Goal: Task Accomplishment & Management: Use online tool/utility

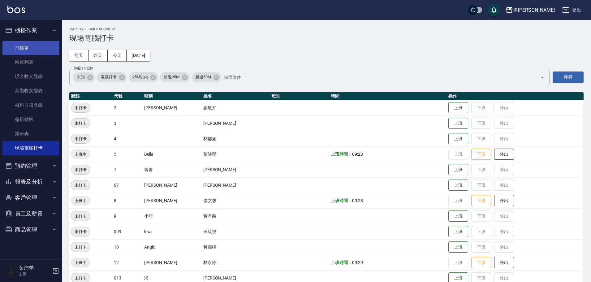
scroll to position [155, 0]
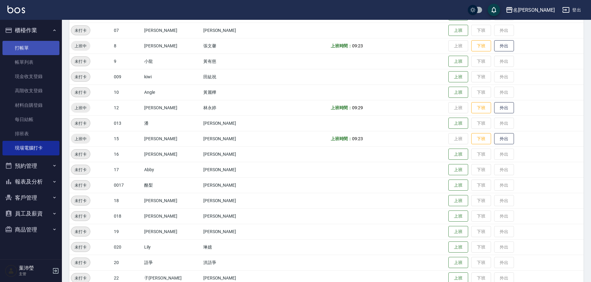
click at [31, 47] on link "打帳單" at bounding box center [30, 48] width 57 height 14
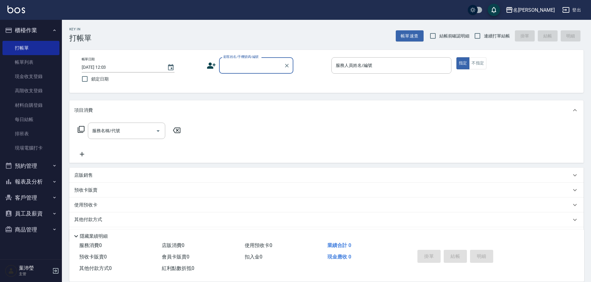
click at [239, 69] on input "顧客姓名/手機號碼/編號" at bounding box center [251, 65] width 59 height 11
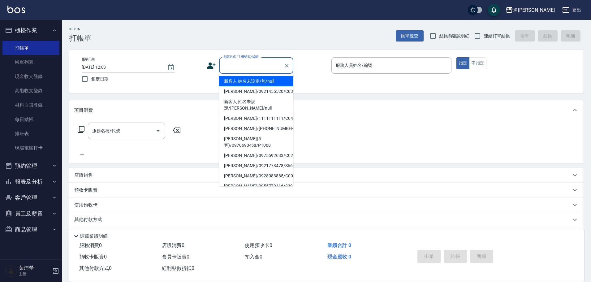
click at [244, 83] on li "新客人 姓名未設定/無/null" at bounding box center [256, 81] width 74 height 10
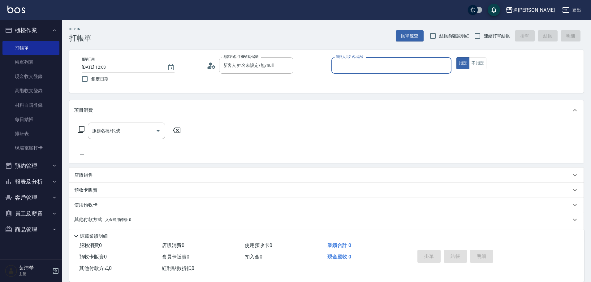
click at [343, 65] on input "服務人員姓名/編號" at bounding box center [391, 65] width 115 height 11
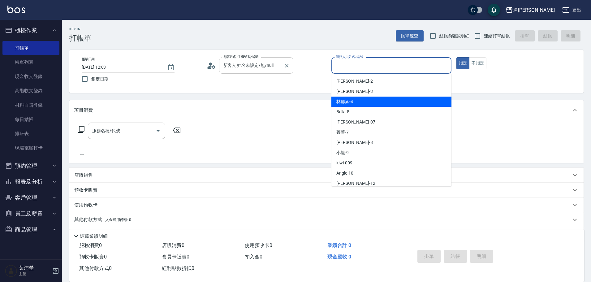
click at [262, 68] on input "新客人 姓名未設定/無/null" at bounding box center [251, 65] width 59 height 11
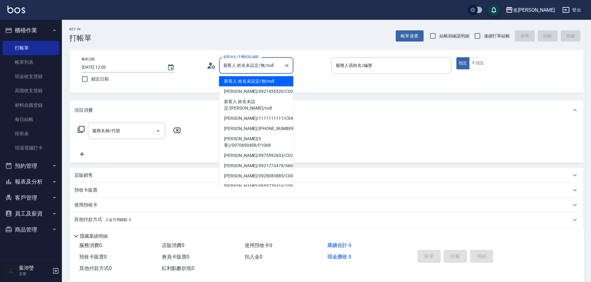
drag, startPoint x: 275, startPoint y: 67, endPoint x: 208, endPoint y: 86, distance: 69.9
click at [208, 86] on div "帳單日期 [DATE] 12:03 鎖定日期 顧客姓名/手機號碼/編號 新客人 姓名未設定/無/null 顧客姓名/手機號碼/編號 服務人員姓名/編號 服務人…" at bounding box center [326, 71] width 514 height 43
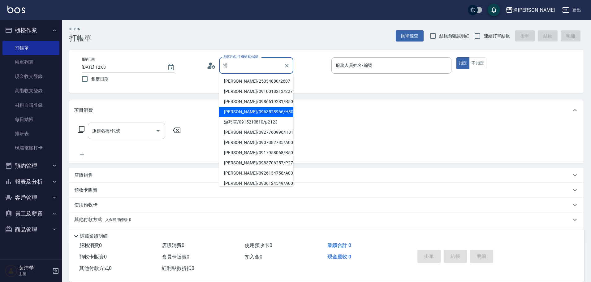
type input "游"
click at [92, 128] on div "服務名稱/代號 服務名稱/代號" at bounding box center [126, 131] width 77 height 16
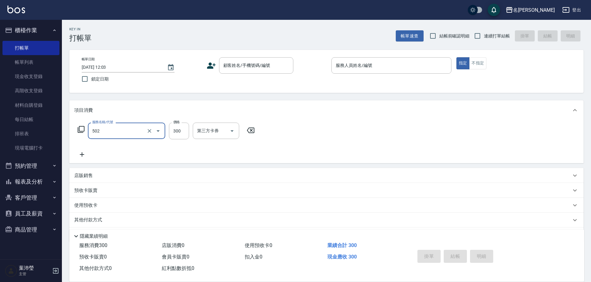
type input "洗髮(502)"
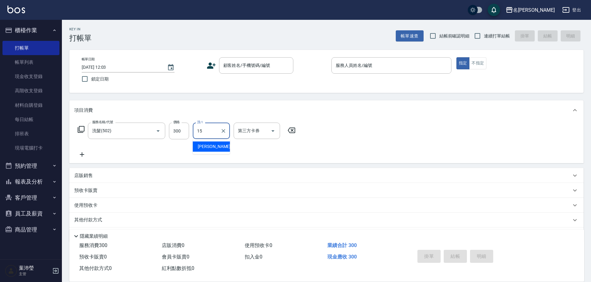
type input "慈均-15"
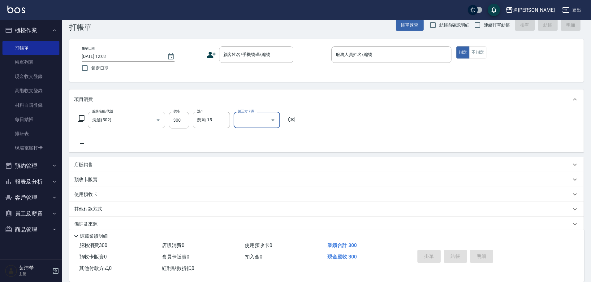
scroll to position [20, 0]
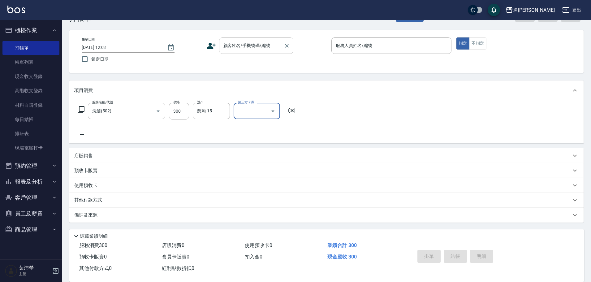
click at [255, 41] on div "顧客姓名/手機號碼/編號 顧客姓名/手機號碼/編號" at bounding box center [256, 45] width 74 height 16
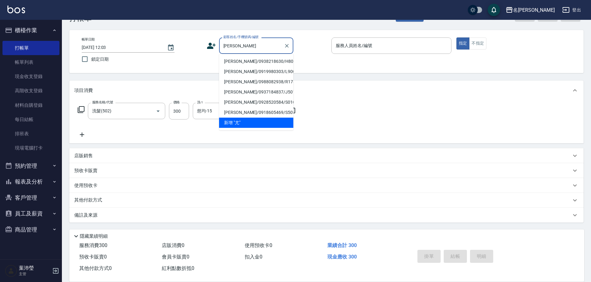
click at [265, 59] on li "[PERSON_NAME]/0938218630/H8055" at bounding box center [256, 61] width 74 height 10
type input "[PERSON_NAME]/0938218630/H8055"
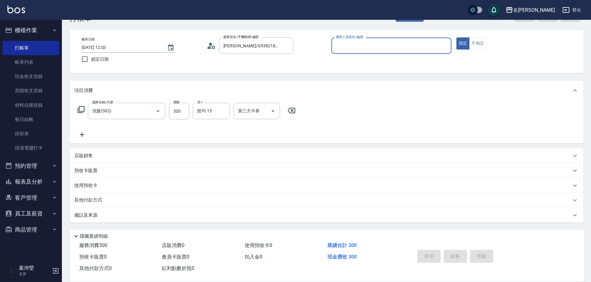
type input "Emma-8"
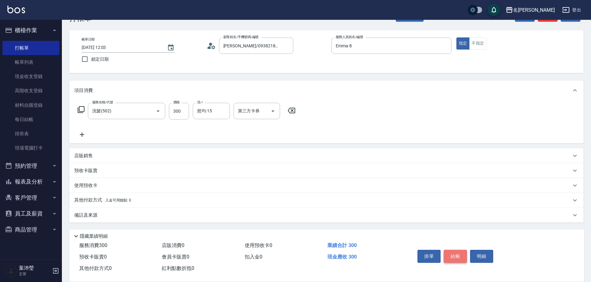
click at [446, 250] on button "結帳" at bounding box center [455, 256] width 23 height 13
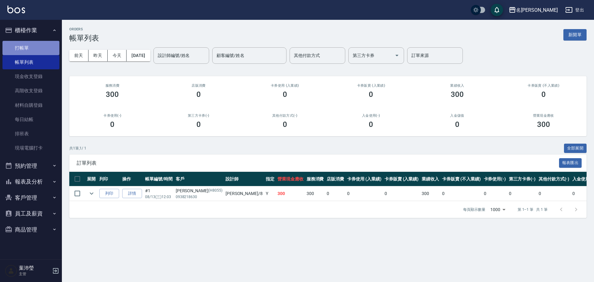
click at [19, 53] on link "打帳單" at bounding box center [30, 48] width 57 height 14
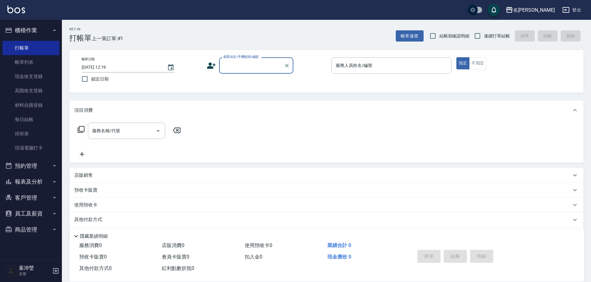
click at [247, 67] on input "顧客姓名/手機號碼/編號" at bounding box center [251, 65] width 59 height 11
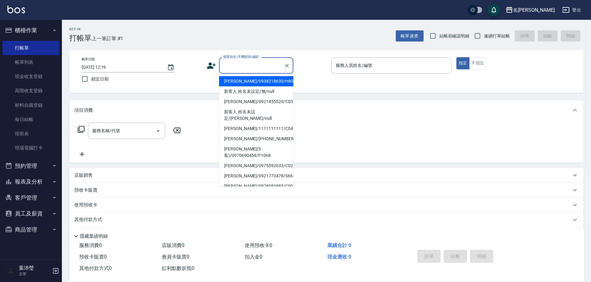
click at [259, 80] on li "[PERSON_NAME]/0938218630/H8055" at bounding box center [256, 81] width 74 height 10
type input "[PERSON_NAME]/0938218630/H8055"
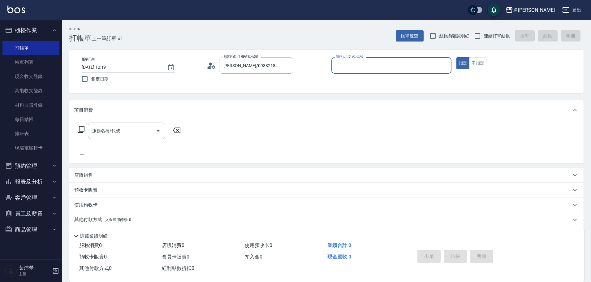
type input "Emma-8"
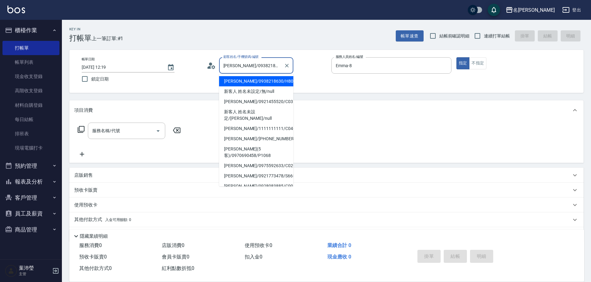
click at [261, 63] on input "[PERSON_NAME]/0938218630/H8055" at bounding box center [251, 65] width 59 height 11
click at [278, 86] on li "新客人 姓名未設定/無/null" at bounding box center [256, 91] width 74 height 10
type input "新客人 姓名未設定/無/null"
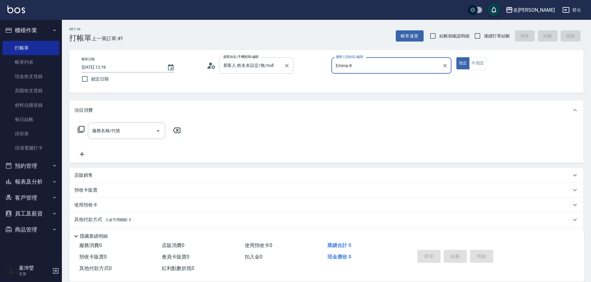
click at [281, 59] on div "新客人 姓名未設定/無/null 顧客姓名/手機號碼/編號" at bounding box center [256, 65] width 74 height 16
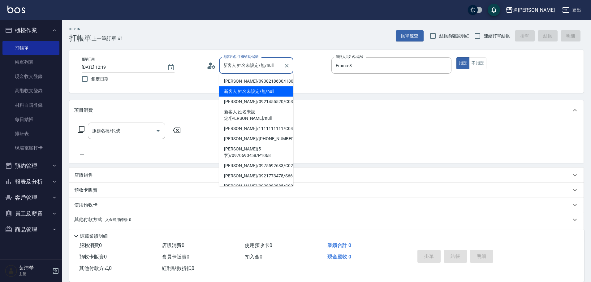
drag, startPoint x: 278, startPoint y: 61, endPoint x: 219, endPoint y: 72, distance: 60.2
click at [219, 72] on div "新客人 姓名未設定/無/null 顧客姓名/手機號碼/編號" at bounding box center [256, 65] width 74 height 16
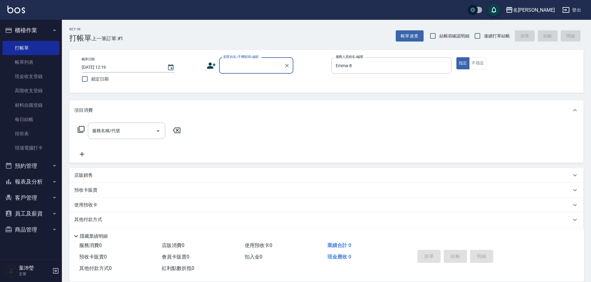
click at [235, 63] on input "顧客姓名/手機號碼/編號" at bounding box center [251, 65] width 59 height 11
type input "威"
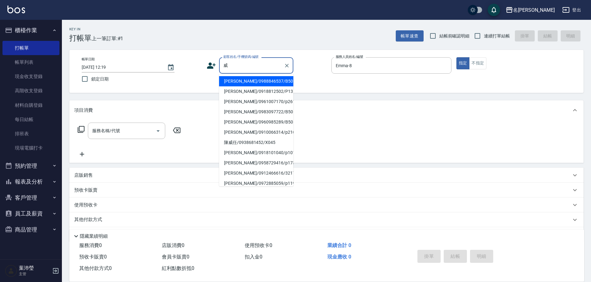
click at [249, 69] on input "威" at bounding box center [251, 65] width 59 height 11
drag, startPoint x: 249, startPoint y: 69, endPoint x: 214, endPoint y: 71, distance: 35.9
click at [214, 71] on div "顧客姓名/手機號碼/編號 威 顧客姓名/手機號碼/編號" at bounding box center [267, 65] width 120 height 16
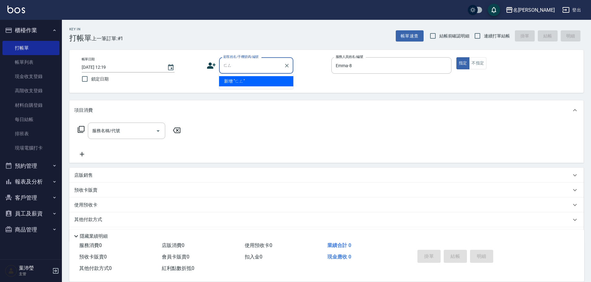
type input "風"
click at [230, 66] on input "風" at bounding box center [251, 65] width 59 height 11
drag, startPoint x: 235, startPoint y: 63, endPoint x: 225, endPoint y: 70, distance: 12.4
click at [225, 70] on input "風" at bounding box center [251, 65] width 59 height 11
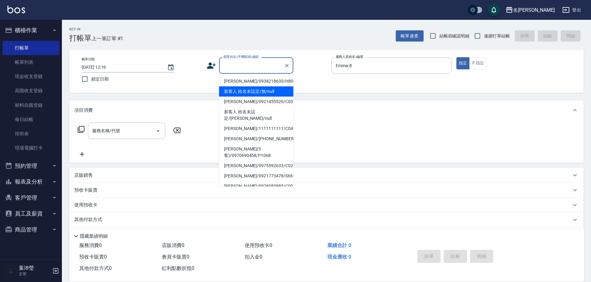
click at [257, 96] on li "新客人 姓名未設定/無/null" at bounding box center [256, 91] width 74 height 10
type input "新客人 姓名未設定/無/null"
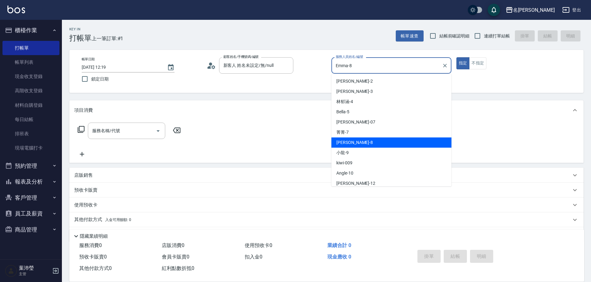
click at [353, 62] on input "Emma-8" at bounding box center [386, 65] width 105 height 11
drag, startPoint x: 353, startPoint y: 62, endPoint x: 332, endPoint y: 70, distance: 22.6
click at [332, 70] on div "[PERSON_NAME]-8 服務人員姓名/編號" at bounding box center [392, 65] width 120 height 16
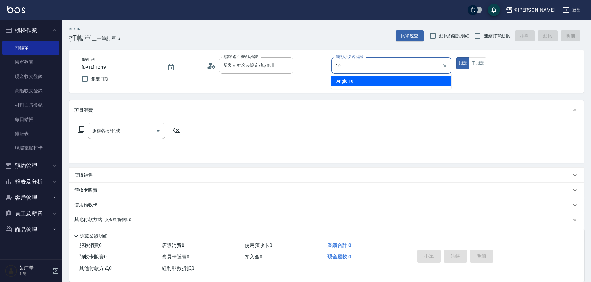
type input "Angle-10"
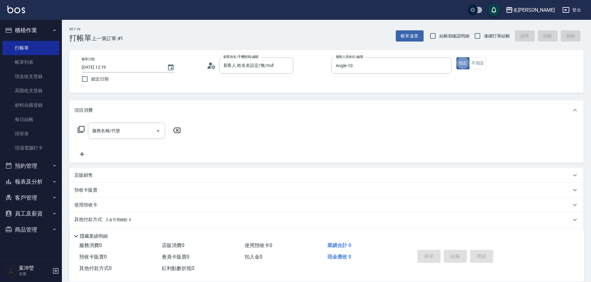
type button "true"
click at [80, 130] on icon at bounding box center [80, 129] width 7 height 7
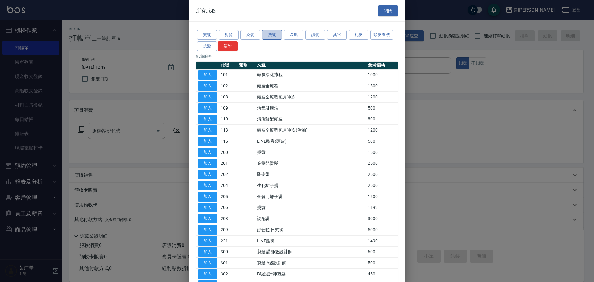
click at [281, 35] on button "洗髮" at bounding box center [272, 35] width 20 height 10
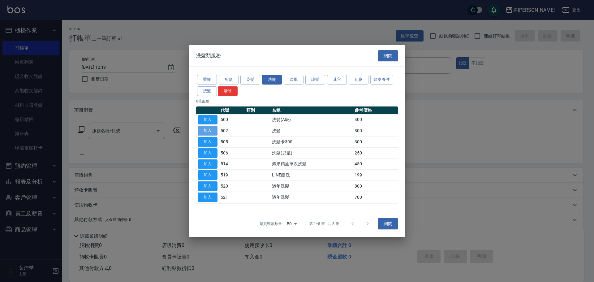
click at [204, 131] on button "加入" at bounding box center [208, 131] width 20 height 10
type input "洗髮(502)"
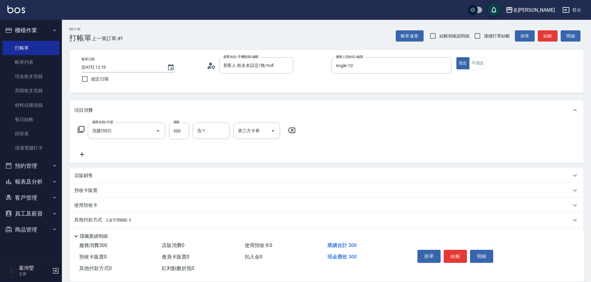
click at [85, 153] on icon at bounding box center [81, 154] width 15 height 7
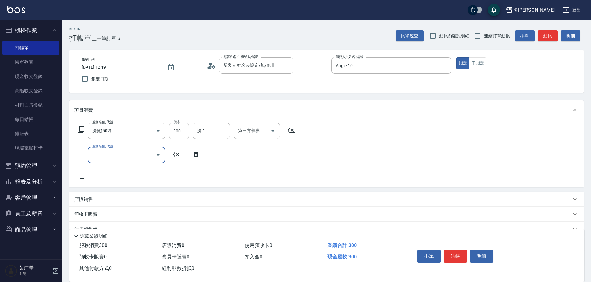
click at [82, 130] on icon at bounding box center [80, 129] width 7 height 7
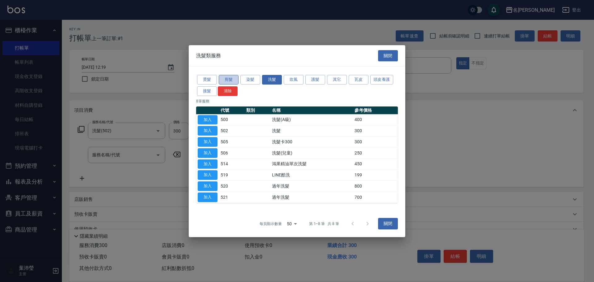
click at [230, 79] on button "剪髮" at bounding box center [229, 80] width 20 height 10
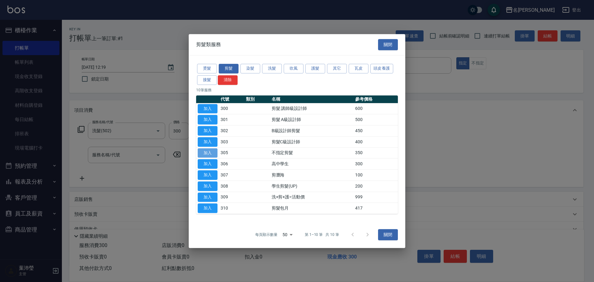
click at [215, 148] on button "加入" at bounding box center [208, 153] width 20 height 10
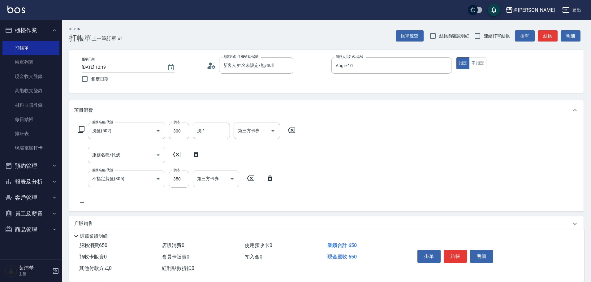
click at [197, 154] on icon at bounding box center [196, 155] width 4 height 6
type input "不指定剪髮(305)"
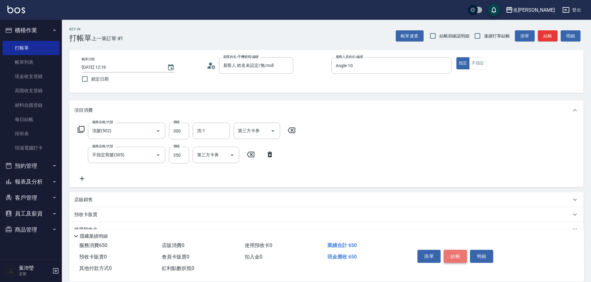
click at [457, 253] on button "結帳" at bounding box center [455, 256] width 23 height 13
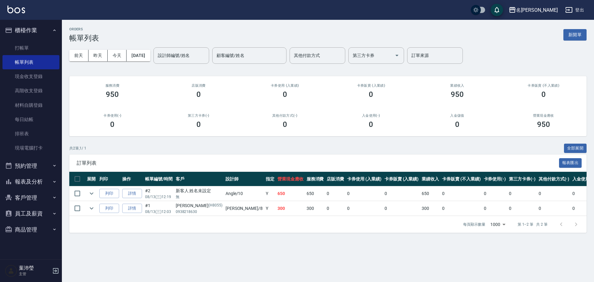
click at [18, 182] on button "報表及分析" at bounding box center [30, 182] width 57 height 16
click at [26, 198] on link "報表目錄" at bounding box center [30, 199] width 57 height 14
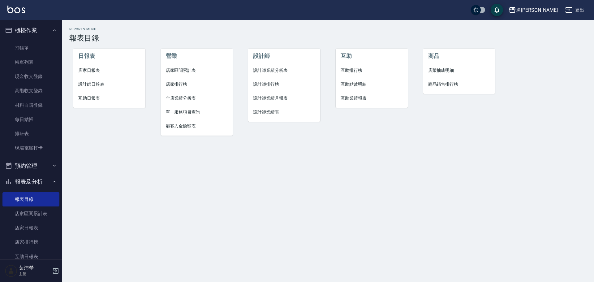
click at [94, 84] on span "設計師日報表" at bounding box center [109, 84] width 62 height 7
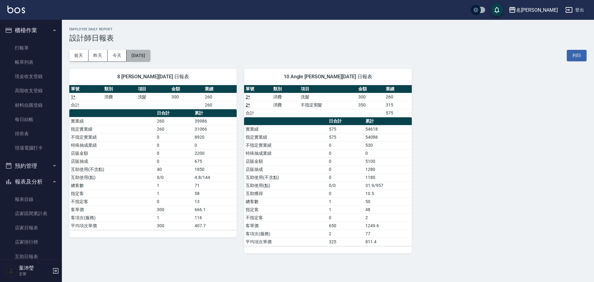
click at [144, 56] on button "[DATE]" at bounding box center [139, 55] width 24 height 11
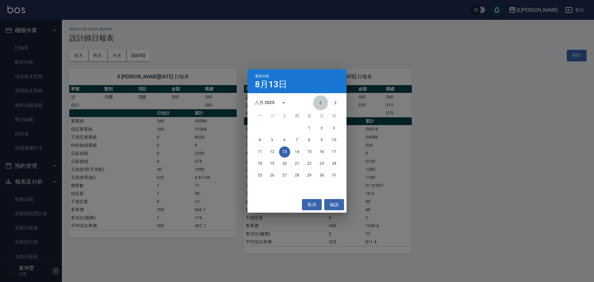
click at [319, 102] on icon "Previous month" at bounding box center [320, 102] width 7 height 7
click at [300, 173] on button "31" at bounding box center [297, 175] width 11 height 11
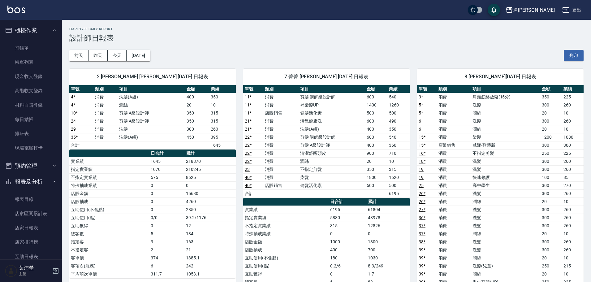
click at [232, 174] on td "8625" at bounding box center [209, 177] width 51 height 8
click at [41, 203] on link "報表目錄" at bounding box center [30, 199] width 57 height 14
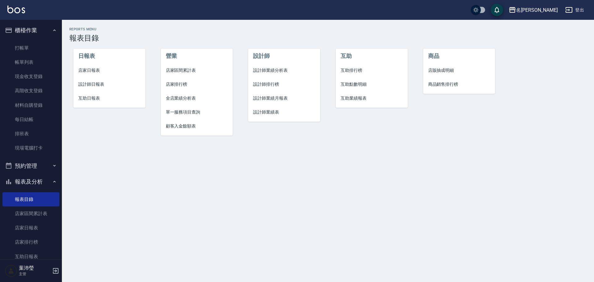
click at [98, 83] on span "設計師日報表" at bounding box center [109, 84] width 62 height 7
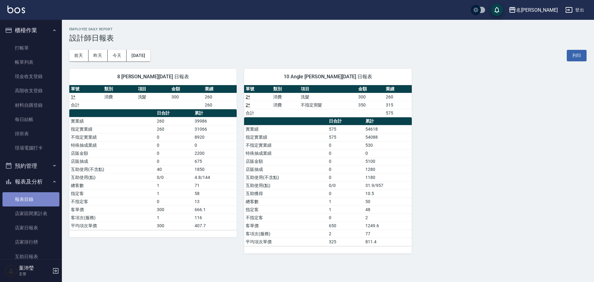
click at [41, 196] on link "報表目錄" at bounding box center [30, 199] width 57 height 14
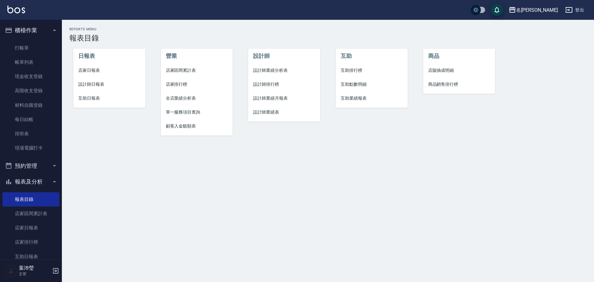
click at [101, 85] on span "設計師日報表" at bounding box center [109, 84] width 62 height 7
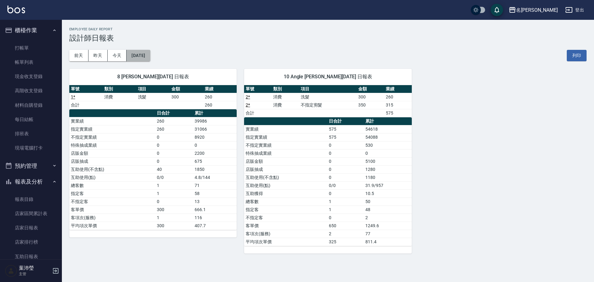
click at [135, 57] on button "[DATE]" at bounding box center [139, 55] width 24 height 11
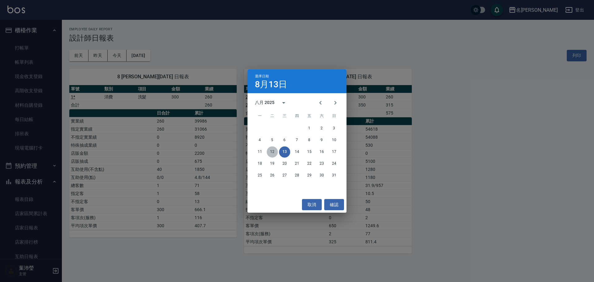
click at [270, 150] on button "12" at bounding box center [272, 151] width 11 height 11
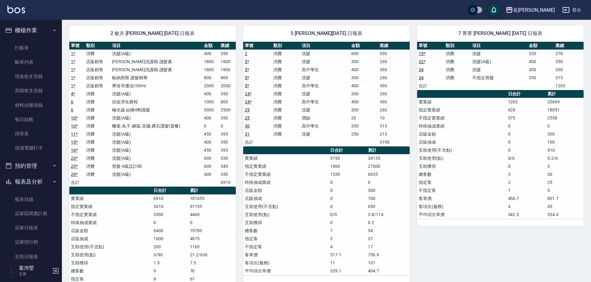
scroll to position [59, 0]
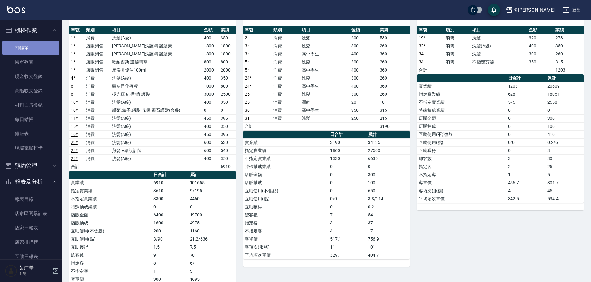
click at [44, 47] on link "打帳單" at bounding box center [30, 48] width 57 height 14
